Goal: Information Seeking & Learning: Learn about a topic

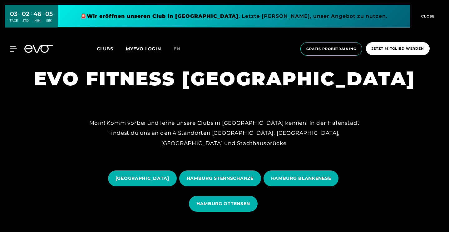
scroll to position [69, 0]
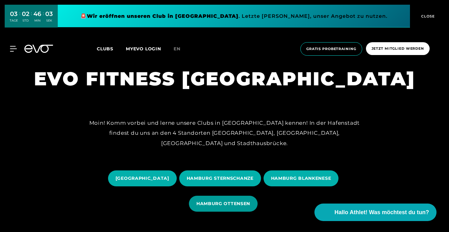
click at [210, 209] on span "HAMBURG OTTENSEN" at bounding box center [223, 203] width 69 height 16
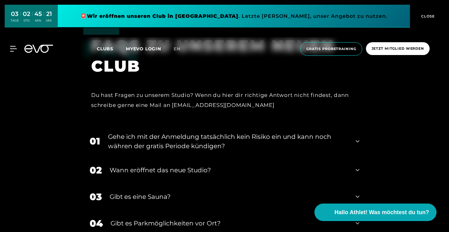
scroll to position [1912, 0]
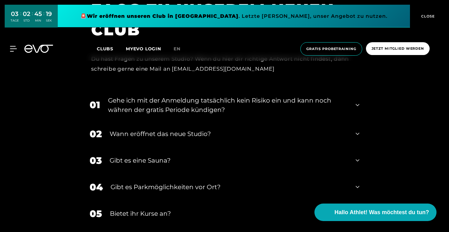
click at [203, 114] on div "Gehe ich mit der Anmeldung tatsächlich kein Risiko ein und kann noch währen der…" at bounding box center [228, 105] width 240 height 19
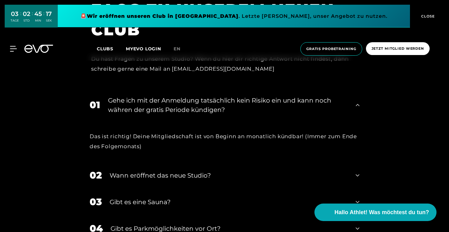
click at [203, 114] on div "Gehe ich mit der Anmeldung tatsächlich kein Risiko ein und kann noch währen der…" at bounding box center [228, 105] width 240 height 19
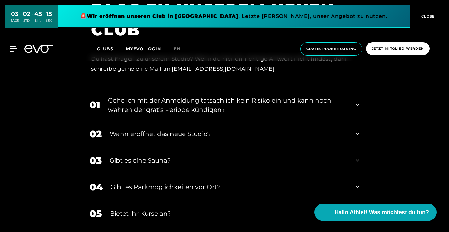
click at [189, 138] on div "Wann eröffnet das neue Studio?" at bounding box center [229, 133] width 238 height 9
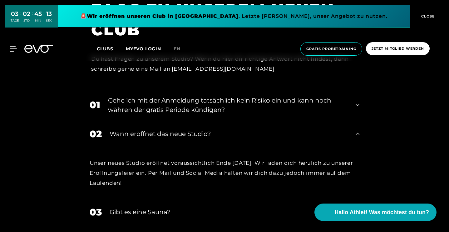
click at [189, 138] on div "Wann eröffnet das neue Studio?" at bounding box center [229, 133] width 238 height 9
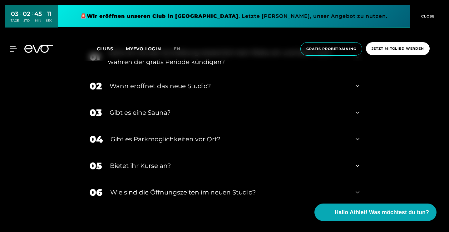
scroll to position [1961, 0]
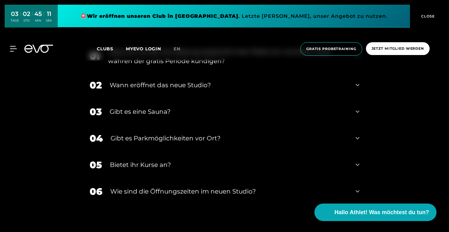
click at [176, 116] on div "Gibt es eine Sauna?" at bounding box center [229, 111] width 238 height 9
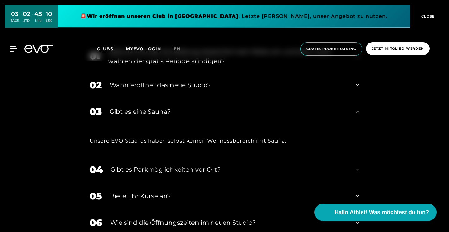
click at [176, 116] on div "Gibt es eine Sauna?" at bounding box center [229, 111] width 238 height 9
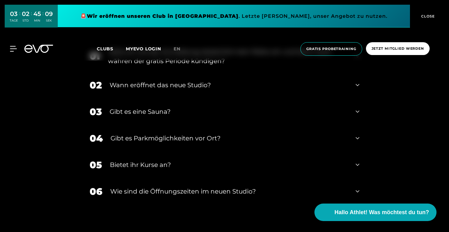
click at [157, 169] on div "Bietet ihr Kurse an?" at bounding box center [229, 164] width 238 height 9
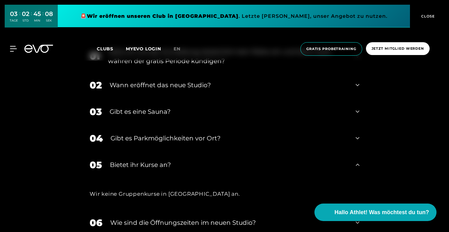
click at [157, 169] on div "Bietet ihr Kurse an?" at bounding box center [229, 164] width 238 height 9
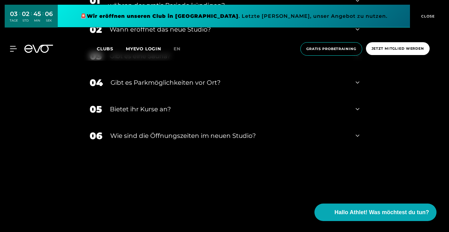
scroll to position [2030, 0]
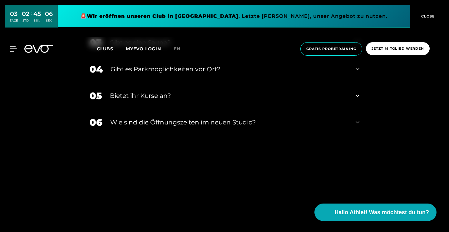
click at [165, 127] on div "​Wie sind die Öffnungszeiten im neuen Studio?" at bounding box center [229, 121] width 238 height 9
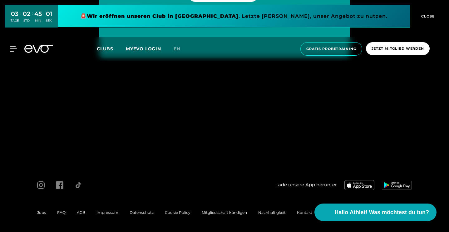
scroll to position [2466, 0]
